Goal: Task Accomplishment & Management: Manage account settings

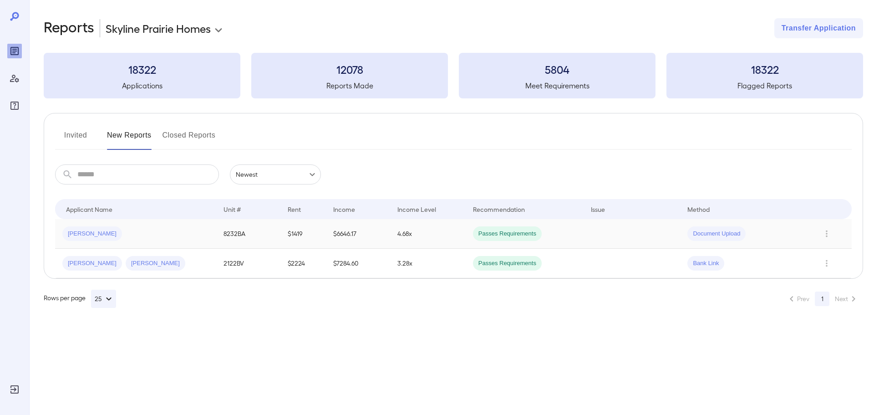
click at [238, 232] on td "8232BA" at bounding box center [248, 234] width 65 height 30
click at [826, 233] on icon "Row Actions" at bounding box center [826, 233] width 2 height 7
click at [819, 309] on li "Remove Application" at bounding box center [831, 310] width 72 height 15
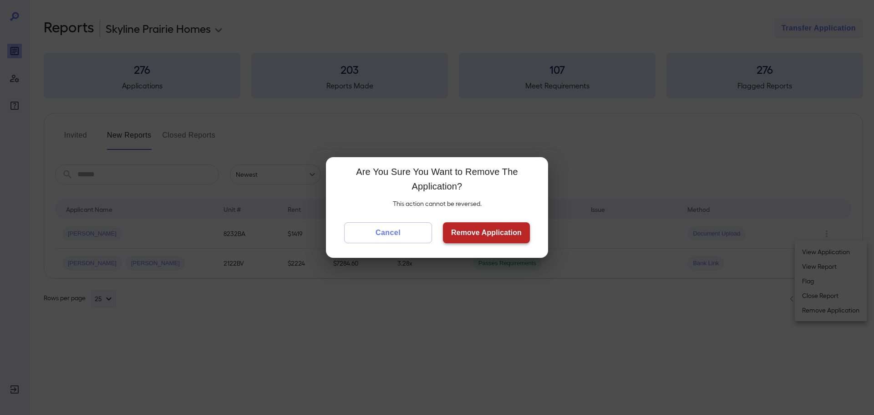
click at [475, 224] on button "Remove Application" at bounding box center [486, 232] width 87 height 21
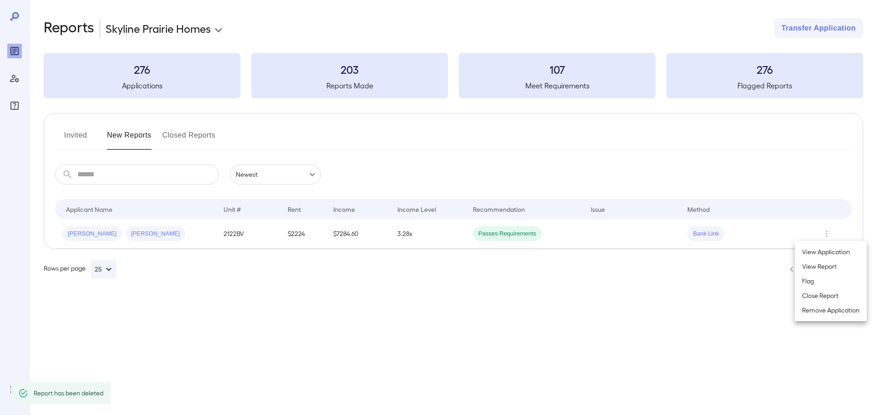
click at [830, 233] on div at bounding box center [437, 207] width 874 height 415
click at [824, 230] on icon "Row Actions" at bounding box center [826, 233] width 10 height 11
click at [823, 294] on li "Close Report" at bounding box center [831, 295] width 72 height 15
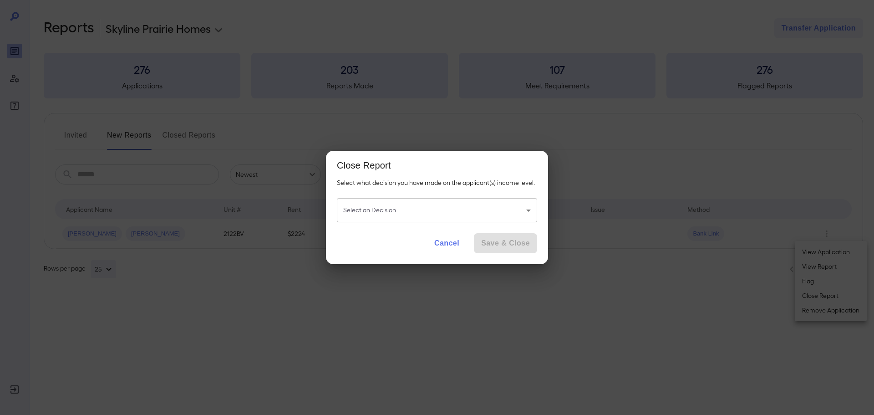
click at [434, 213] on body "**********" at bounding box center [437, 207] width 874 height 415
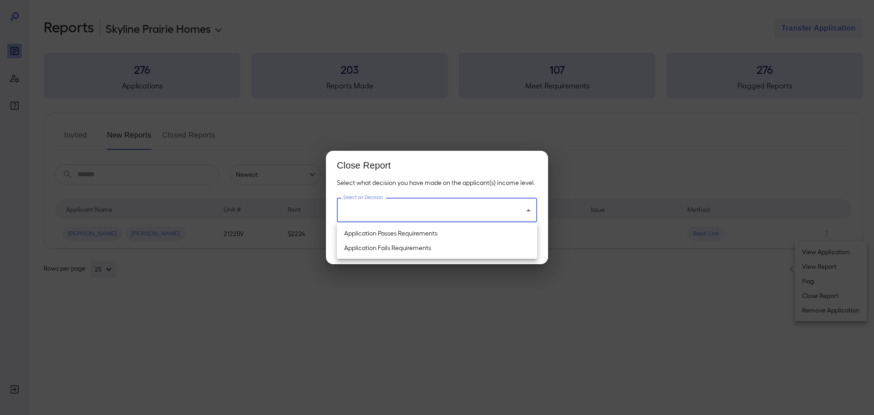
click at [397, 232] on li "Application Passes Requirements" at bounding box center [437, 233] width 200 height 15
type input "**********"
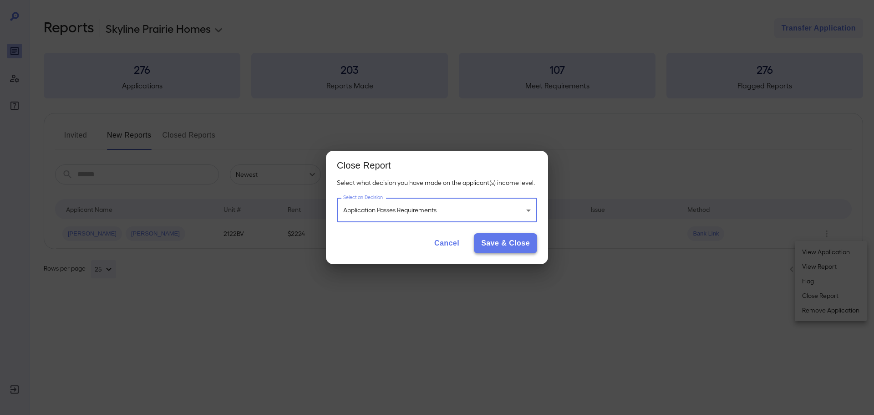
click at [516, 238] on button "Save & Close" at bounding box center [505, 243] width 63 height 20
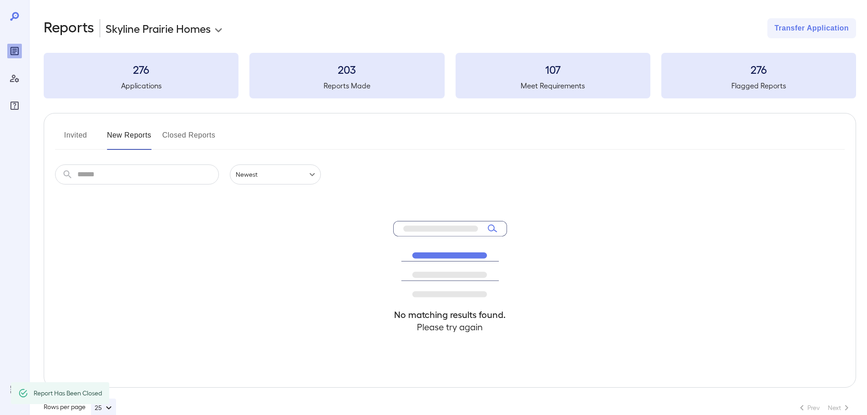
click at [68, 134] on button "Invited" at bounding box center [75, 139] width 41 height 22
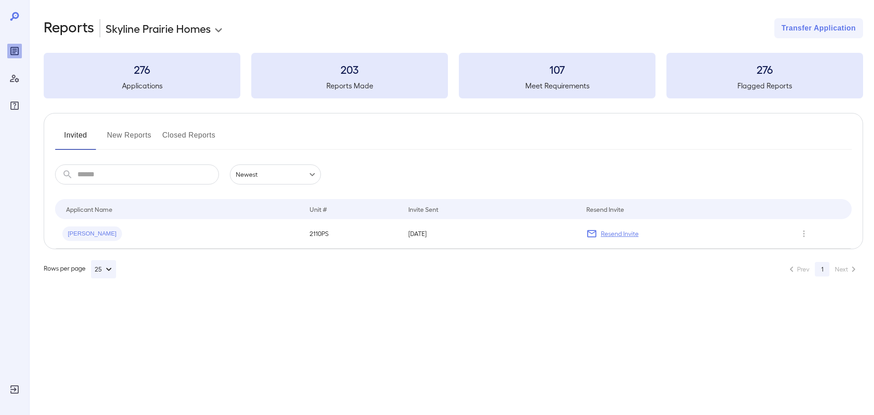
click at [132, 133] on button "New Reports" at bounding box center [129, 139] width 45 height 22
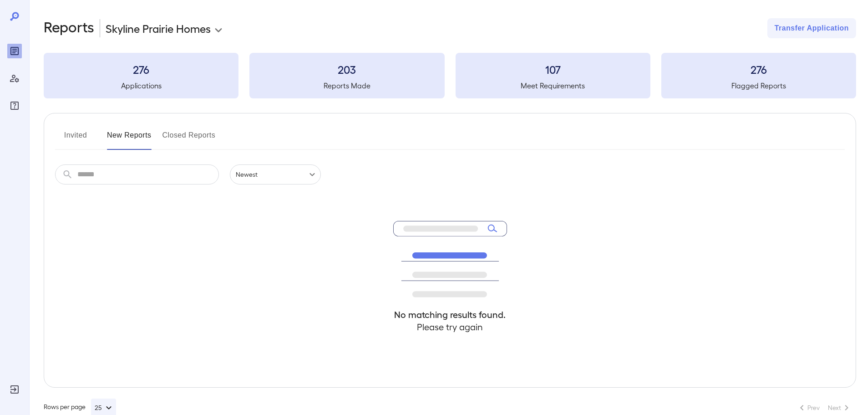
click at [71, 132] on button "Invited" at bounding box center [75, 139] width 41 height 22
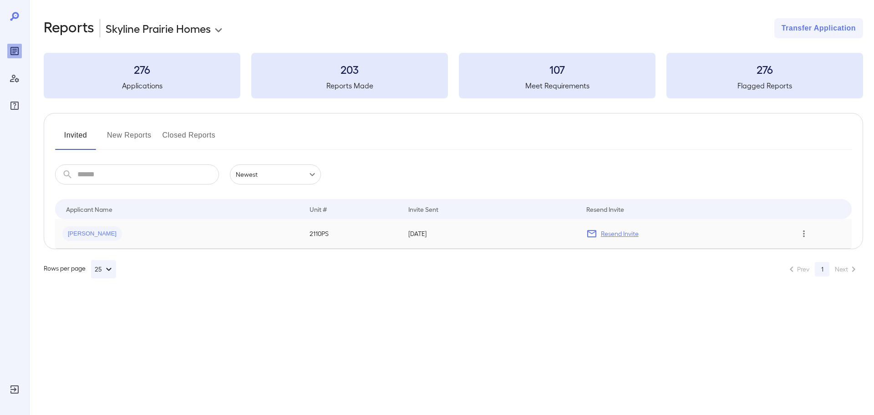
click at [804, 235] on icon "Row Actions" at bounding box center [804, 233] width 10 height 11
click at [464, 311] on div at bounding box center [437, 207] width 874 height 415
click at [608, 234] on p "Resend Invite" at bounding box center [620, 233] width 38 height 9
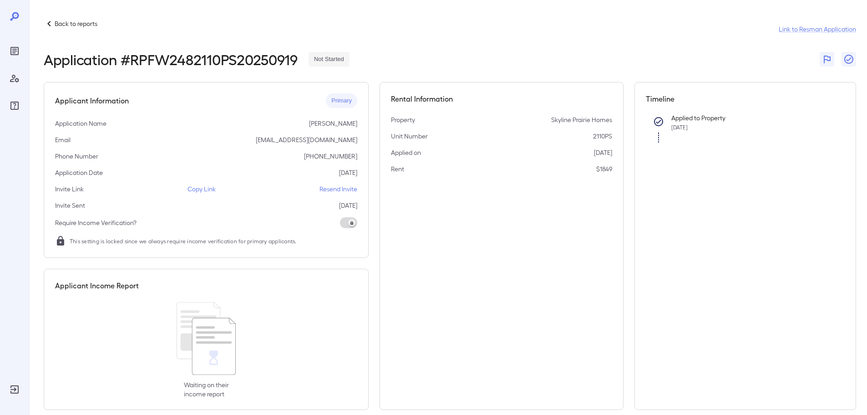
click at [68, 16] on div "Back to reports Link to Resman Application Application # RPFW2482110PS20250919 …" at bounding box center [448, 214] width 838 height 428
click at [77, 22] on p "Back to reports" at bounding box center [76, 23] width 43 height 9
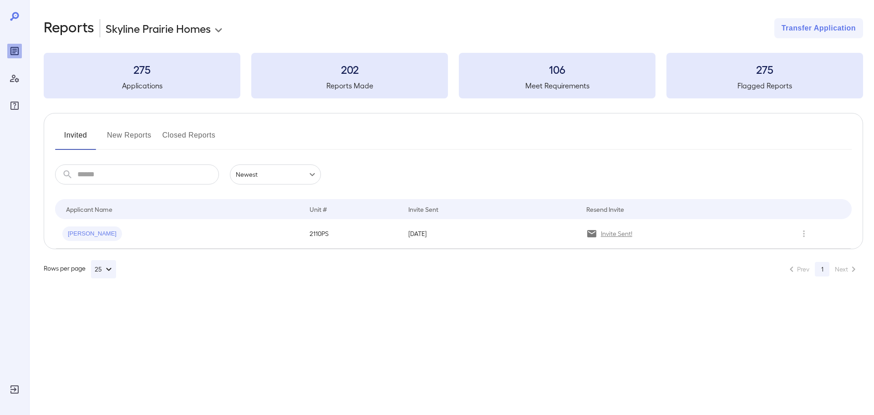
click at [145, 138] on button "New Reports" at bounding box center [129, 139] width 45 height 22
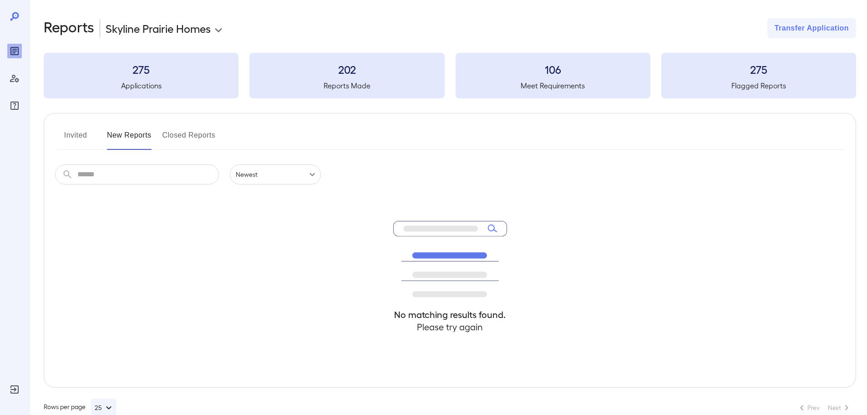
click at [200, 135] on button "Closed Reports" at bounding box center [188, 139] width 53 height 22
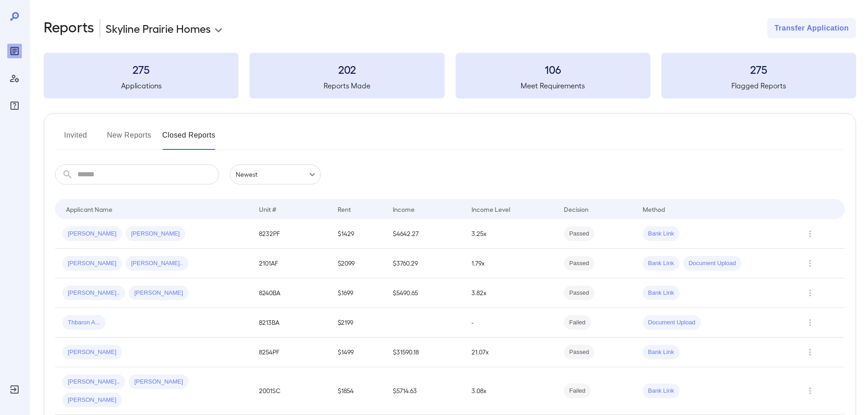
click at [136, 131] on button "New Reports" at bounding box center [129, 139] width 45 height 22
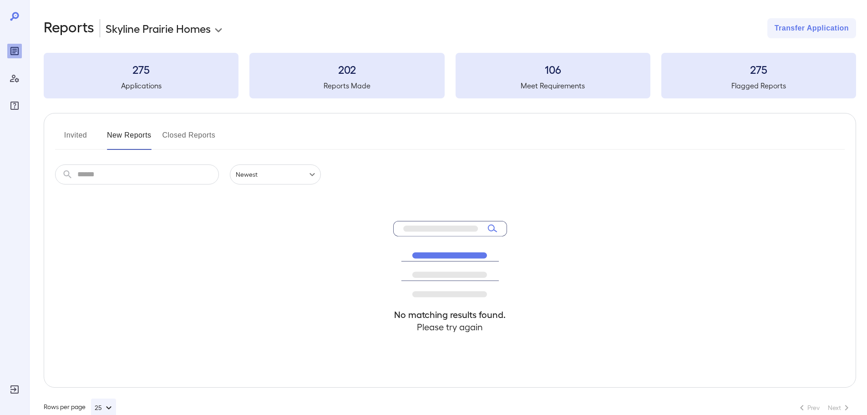
drag, startPoint x: 132, startPoint y: 175, endPoint x: 202, endPoint y: 152, distance: 73.7
click at [132, 175] on input "text" at bounding box center [148, 174] width 142 height 20
click at [210, 132] on button "Closed Reports" at bounding box center [188, 139] width 53 height 22
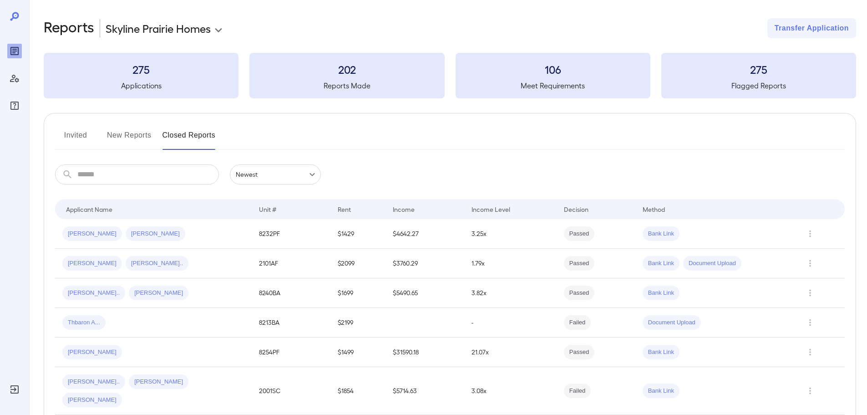
click at [181, 179] on input "text" at bounding box center [148, 174] width 142 height 20
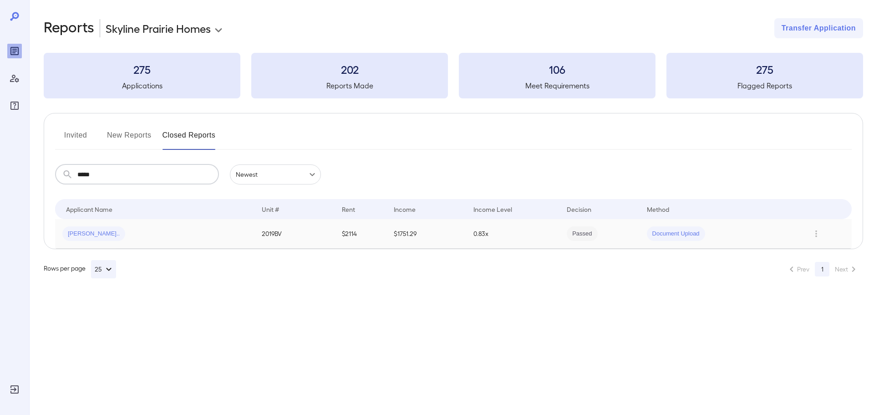
type input "*****"
click at [82, 234] on span "[PERSON_NAME].." at bounding box center [93, 233] width 63 height 9
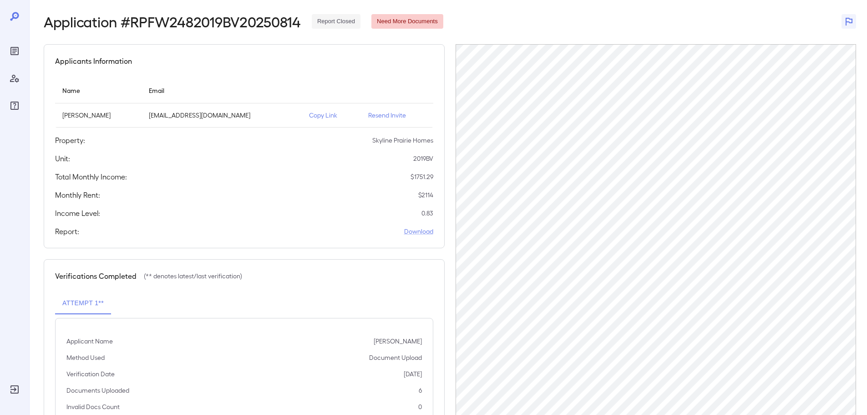
scroll to position [91, 0]
